Goal: Entertainment & Leisure: Browse casually

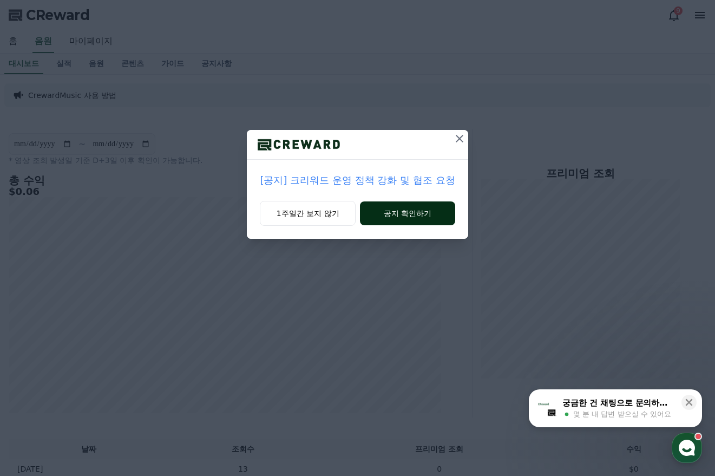
click at [414, 216] on button "공지 확인하기" at bounding box center [407, 213] width 95 height 24
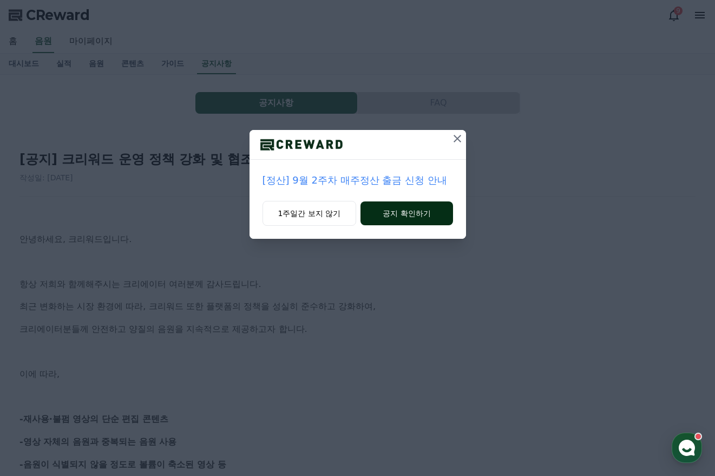
click at [386, 210] on button "공지 확인하기" at bounding box center [406, 213] width 92 height 24
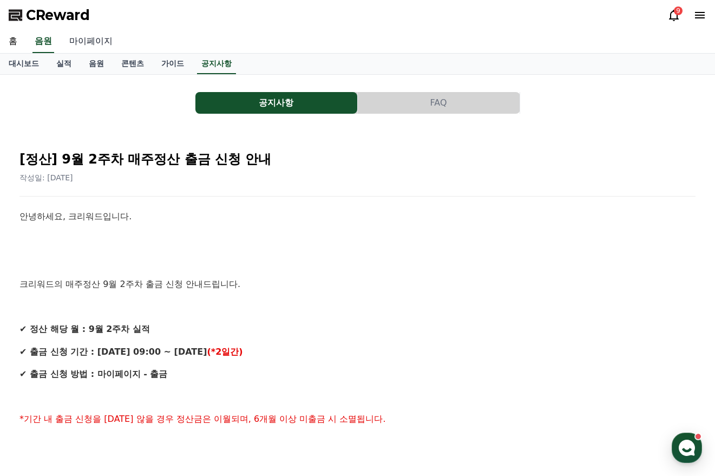
click at [85, 43] on link "마이페이지" at bounding box center [91, 41] width 61 height 23
select select "**********"
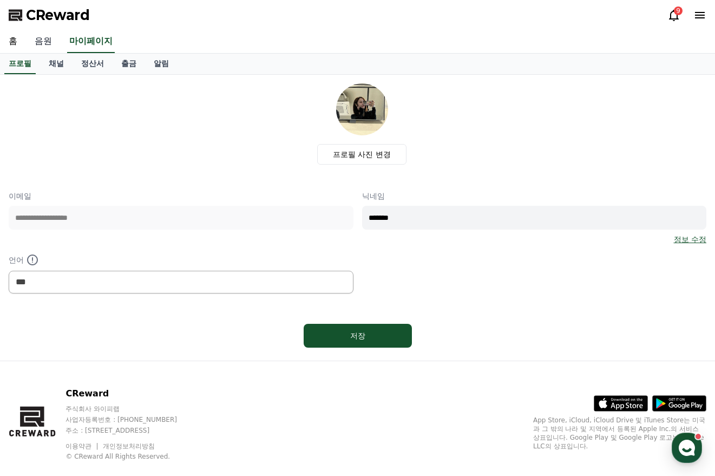
click at [55, 43] on link "음원" at bounding box center [43, 41] width 35 height 23
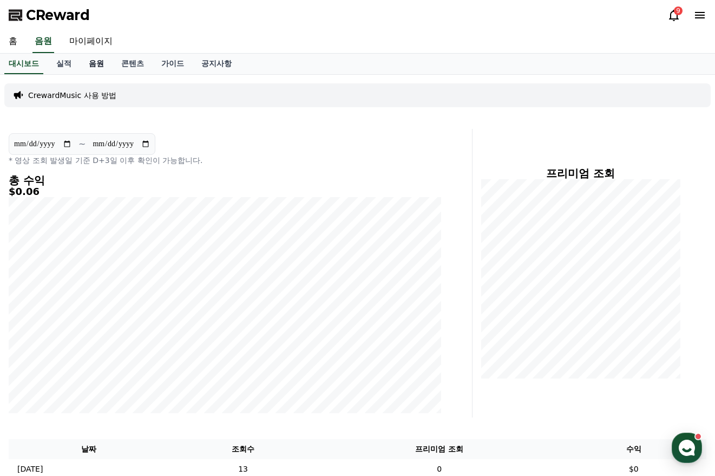
click at [100, 68] on link "음원" at bounding box center [96, 64] width 32 height 21
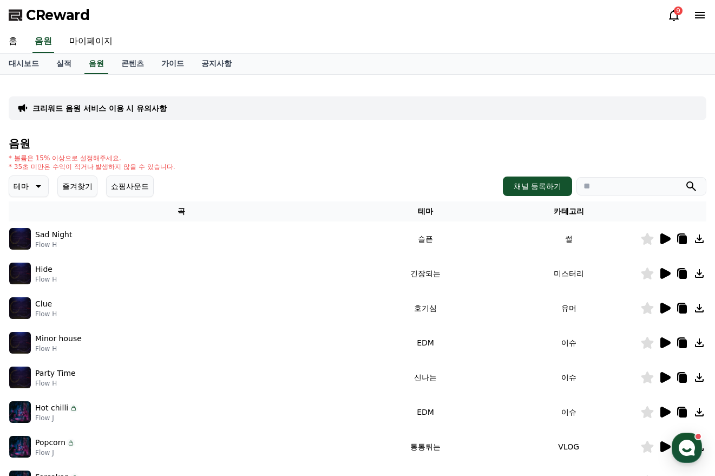
click at [662, 239] on icon at bounding box center [665, 238] width 10 height 11
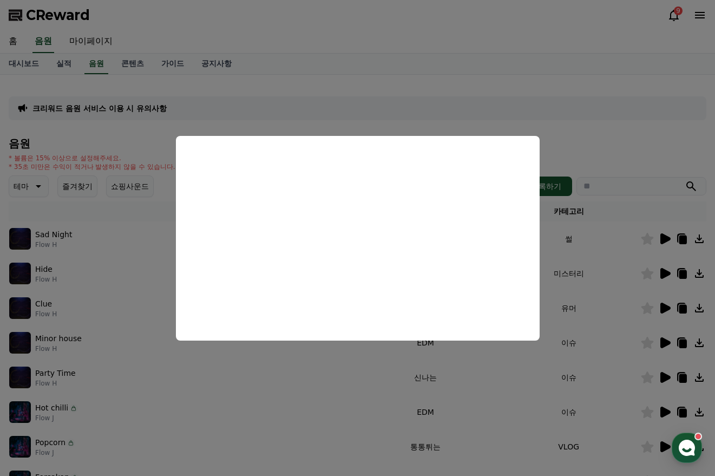
click at [344, 111] on button "close modal" at bounding box center [357, 238] width 715 height 476
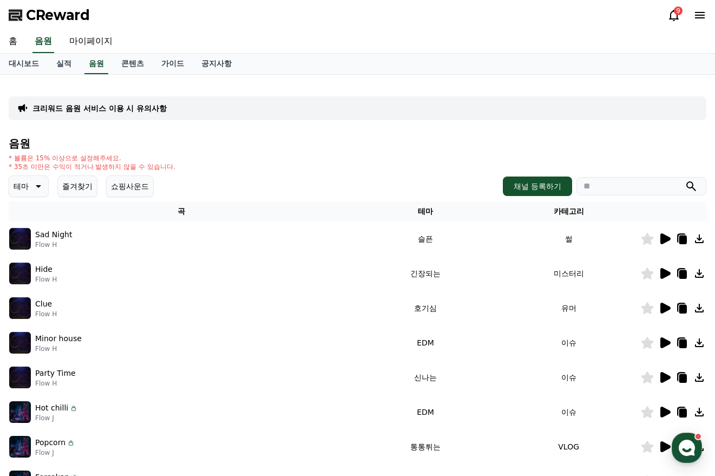
click at [73, 187] on button "즐겨찾기" at bounding box center [77, 186] width 40 height 22
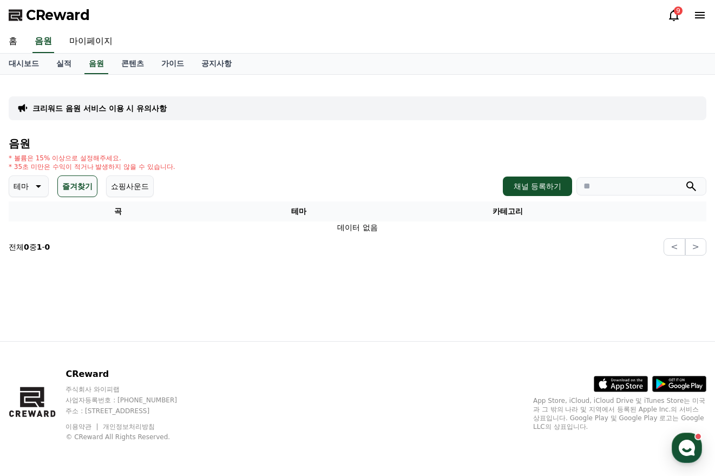
click at [74, 187] on button "즐겨찾기" at bounding box center [77, 186] width 40 height 22
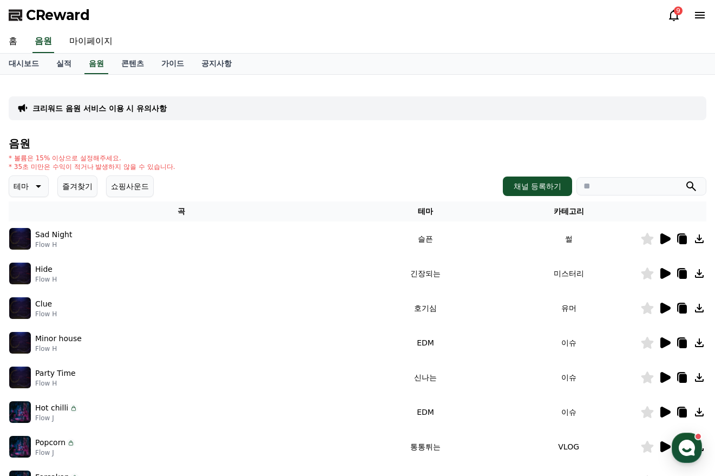
click at [136, 187] on button "쇼핑사운드" at bounding box center [130, 186] width 48 height 22
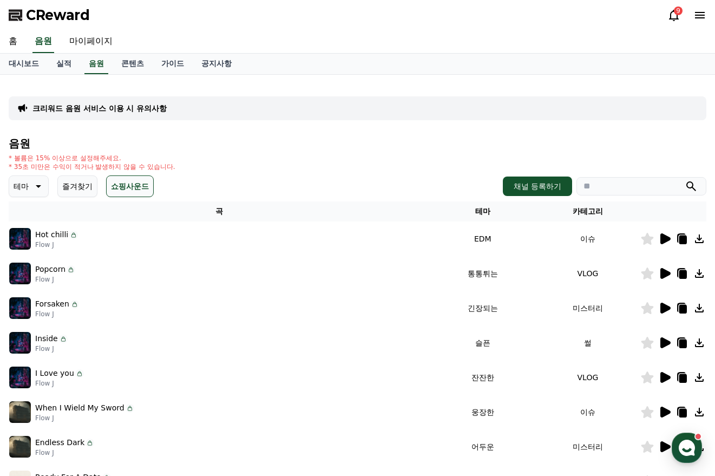
click at [130, 188] on button "쇼핑사운드" at bounding box center [130, 186] width 48 height 22
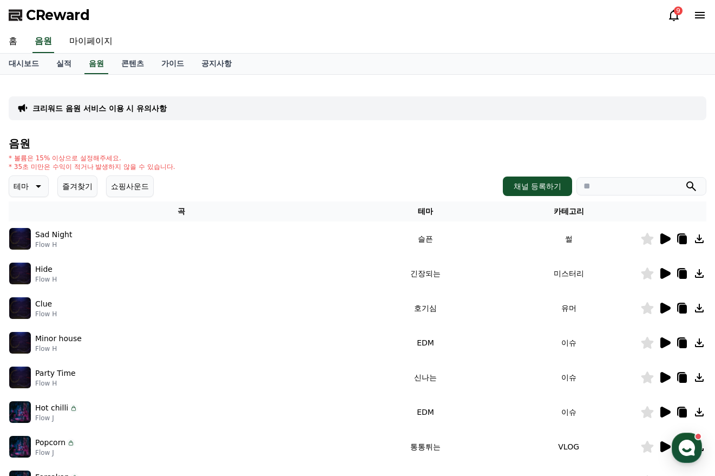
click at [36, 185] on icon at bounding box center [38, 186] width 5 height 3
click at [38, 247] on button "통통튀는" at bounding box center [29, 247] width 39 height 24
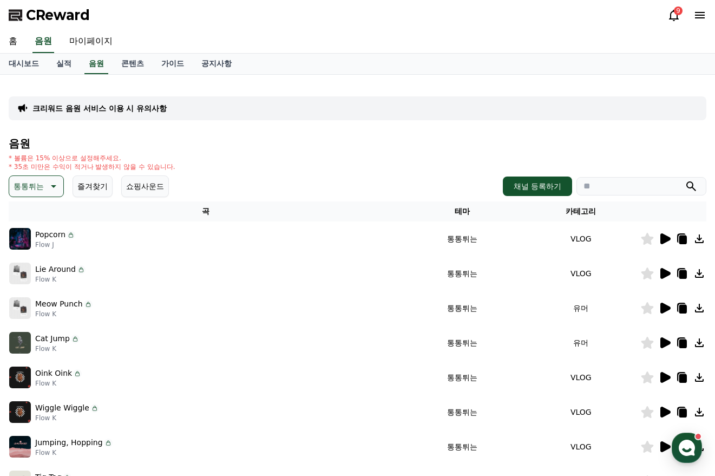
click at [663, 343] on icon at bounding box center [665, 342] width 10 height 11
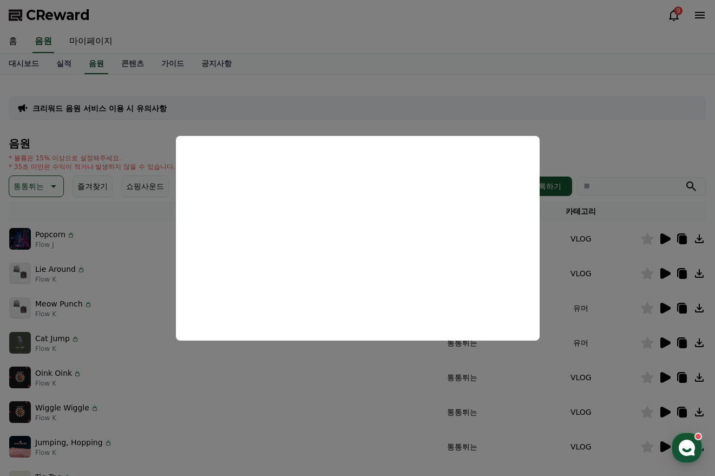
drag, startPoint x: 386, startPoint y: 384, endPoint x: 387, endPoint y: 379, distance: 5.5
click at [386, 384] on button "close modal" at bounding box center [357, 238] width 715 height 476
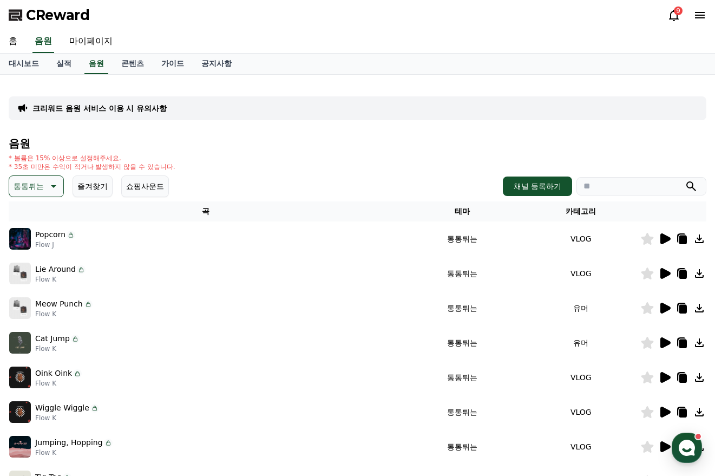
click at [668, 241] on icon at bounding box center [664, 238] width 13 height 13
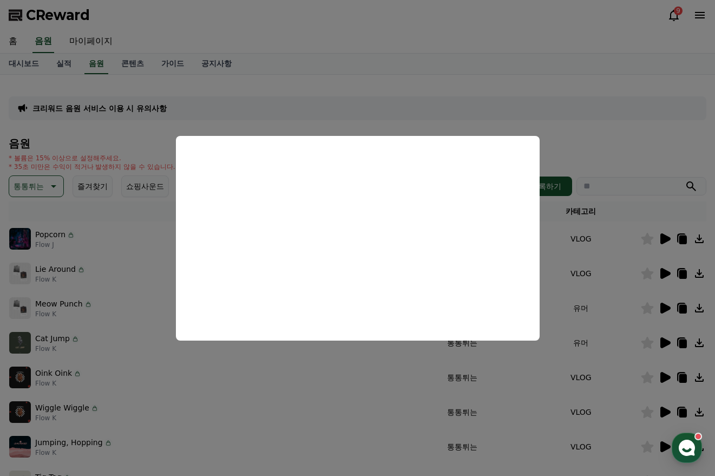
click at [565, 355] on button "close modal" at bounding box center [357, 238] width 715 height 476
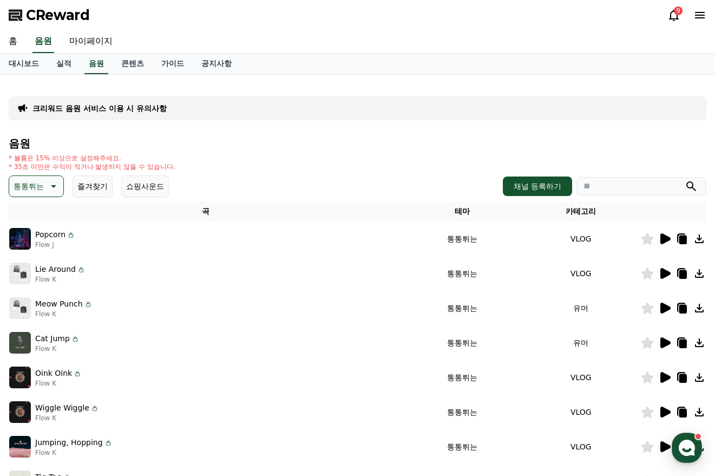
click at [648, 239] on icon at bounding box center [647, 239] width 12 height 12
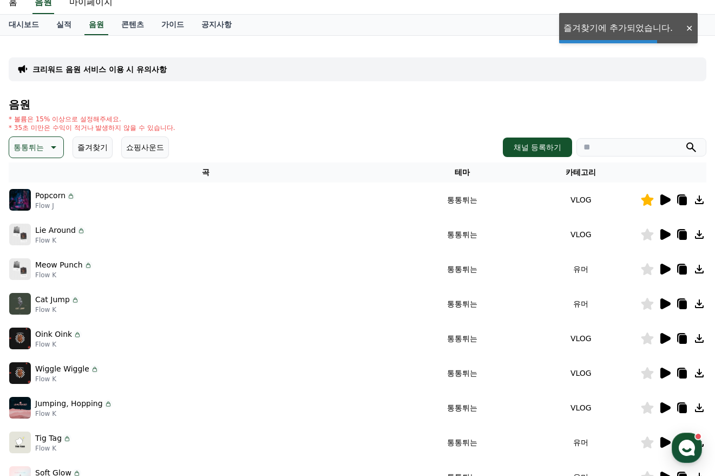
scroll to position [54, 0]
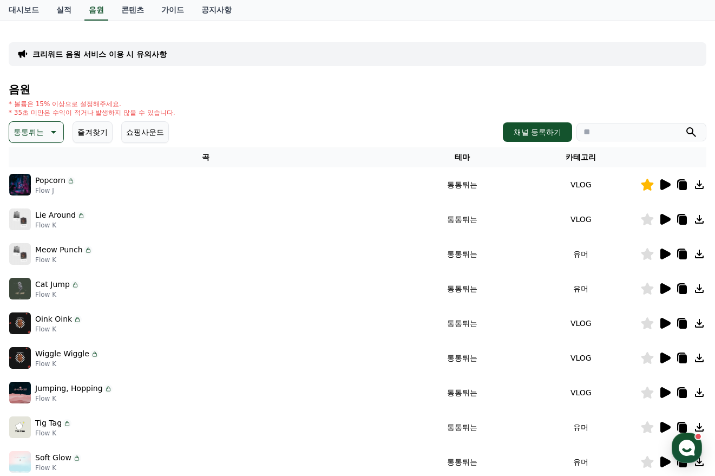
click at [666, 322] on icon at bounding box center [665, 323] width 10 height 11
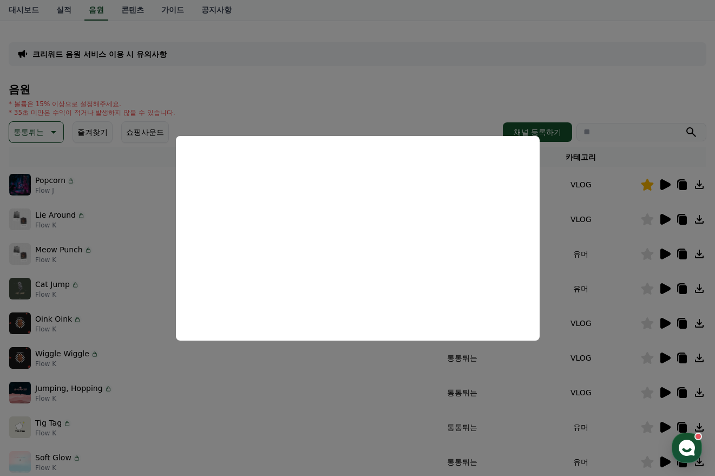
click at [571, 414] on button "close modal" at bounding box center [357, 238] width 715 height 476
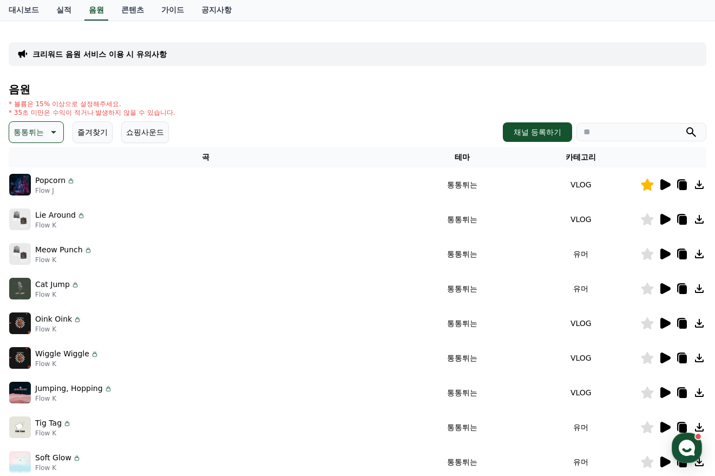
click at [664, 389] on icon at bounding box center [665, 392] width 10 height 11
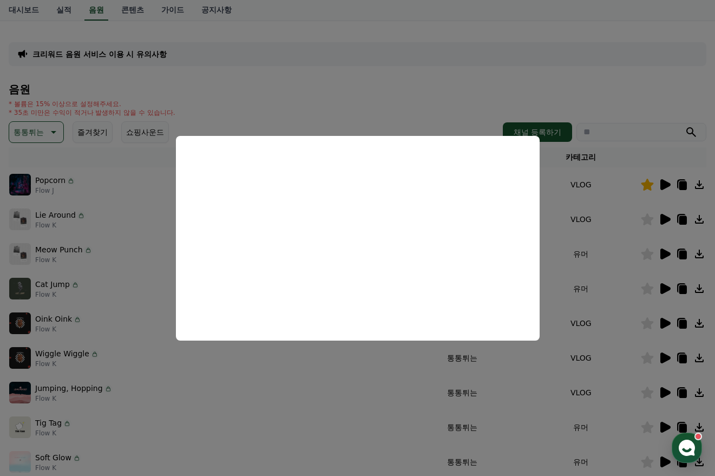
click at [518, 403] on button "close modal" at bounding box center [357, 238] width 715 height 476
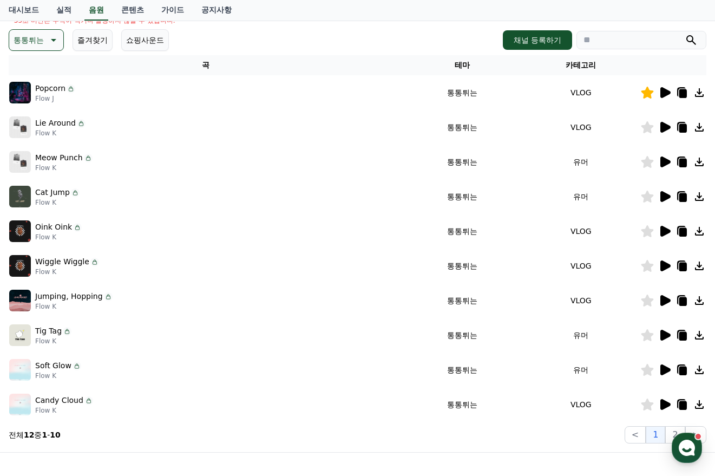
scroll to position [216, 0]
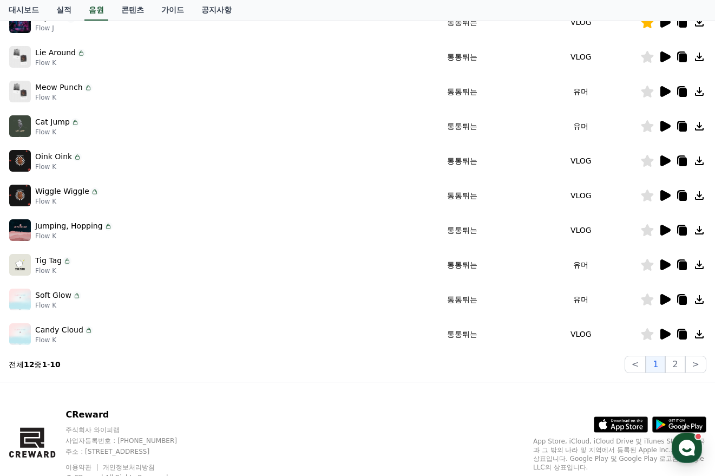
click at [663, 301] on icon at bounding box center [665, 299] width 10 height 11
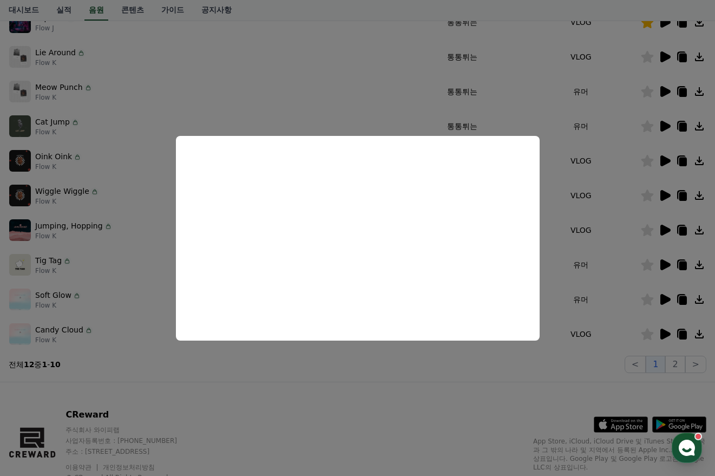
drag, startPoint x: 574, startPoint y: 364, endPoint x: 626, endPoint y: 352, distance: 53.8
click at [574, 363] on button "close modal" at bounding box center [357, 238] width 715 height 476
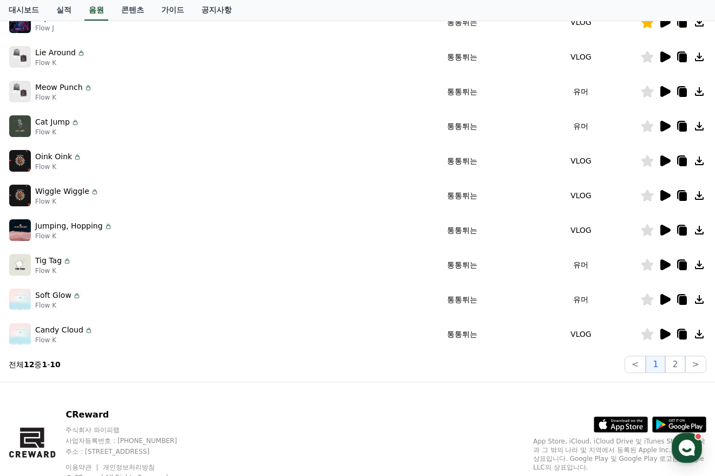
click at [663, 334] on icon at bounding box center [665, 333] width 10 height 11
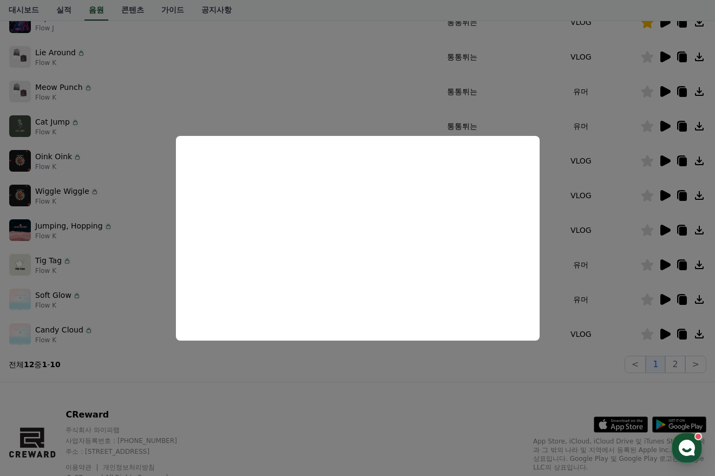
click at [561, 380] on button "close modal" at bounding box center [357, 238] width 715 height 476
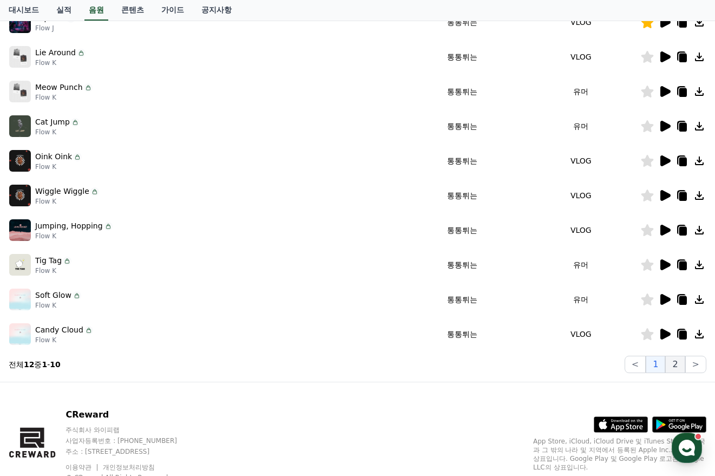
click at [680, 361] on button "2" at bounding box center [674, 364] width 19 height 17
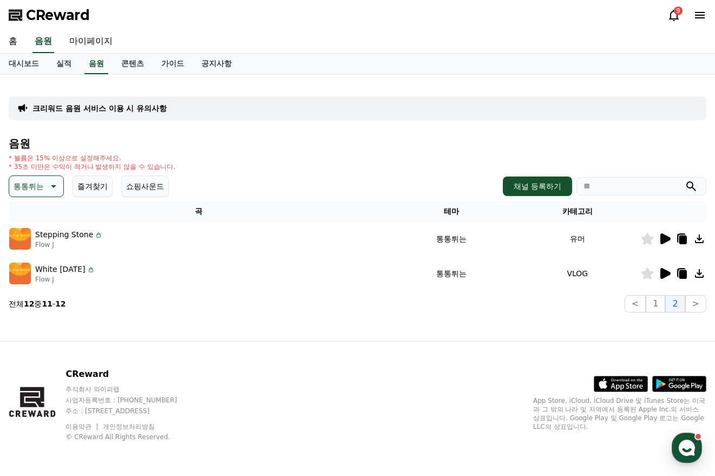
click at [667, 274] on icon at bounding box center [665, 273] width 10 height 11
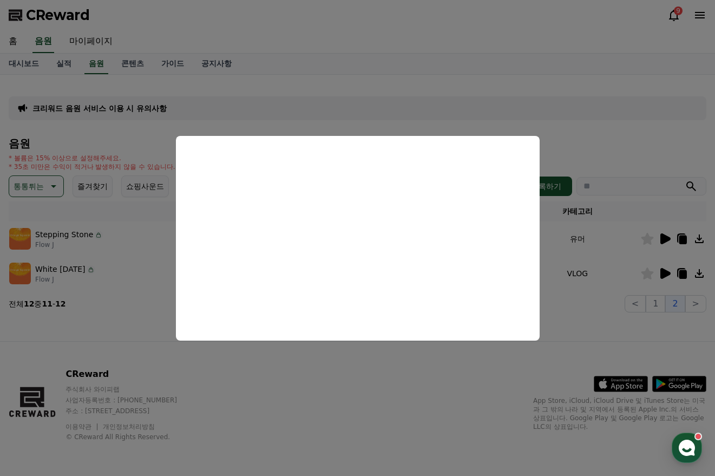
click at [485, 384] on button "close modal" at bounding box center [357, 238] width 715 height 476
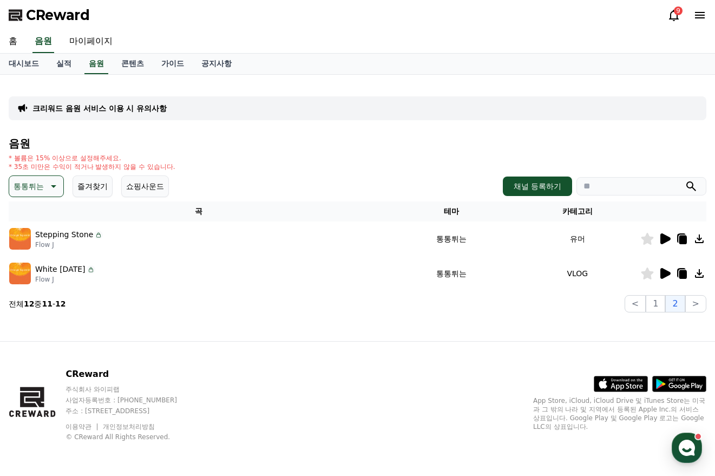
click at [649, 272] on icon at bounding box center [647, 273] width 12 height 12
click at [246, 172] on div "음원 * 볼륨은 15% 이상으로 설정해주세요. * 35초 미만은 수익이 적거나 발생하지 않을 수 있습니다. 통통튀는 즐겨찾기 쇼핑사운드 채널 …" at bounding box center [357, 224] width 697 height 175
click at [35, 67] on link "대시보드" at bounding box center [24, 64] width 48 height 21
